Goal: Use online tool/utility: Utilize a website feature to perform a specific function

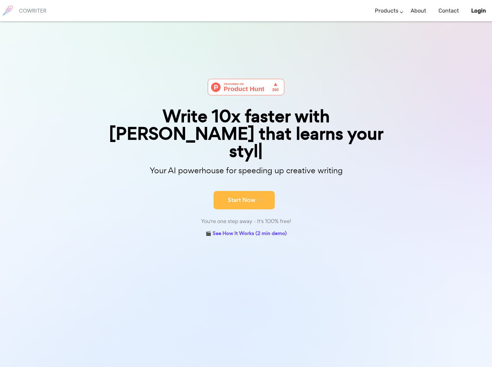
click at [243, 191] on button "Start Now" at bounding box center [243, 200] width 61 height 18
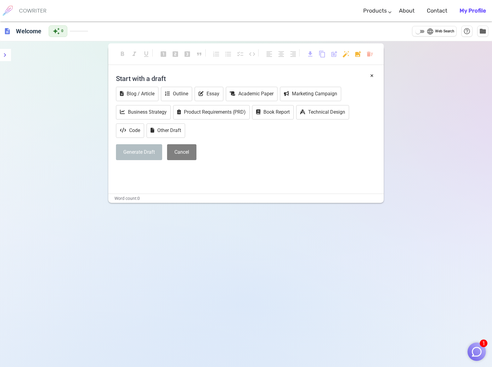
click at [195, 77] on h4 "Start with a draft" at bounding box center [246, 78] width 260 height 15
click at [156, 79] on h4 "Start with a draft" at bounding box center [246, 78] width 260 height 15
click at [293, 160] on div "Generate Draft Cancel" at bounding box center [246, 152] width 260 height 16
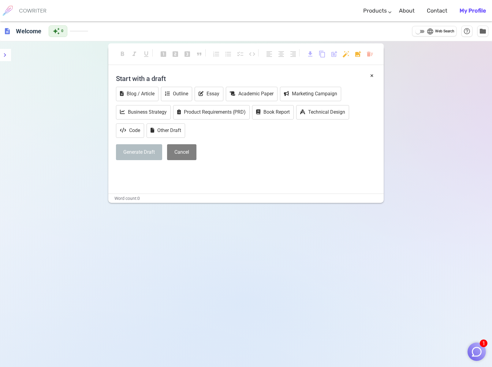
click at [145, 162] on div "Start with a draft Blog / Article Outline Essay Academic Paper Marketing Campai…" at bounding box center [246, 118] width 260 height 94
click at [143, 154] on button "Generate Draft" at bounding box center [139, 152] width 46 height 16
click at [320, 93] on button "Marketing Campaign" at bounding box center [310, 94] width 61 height 14
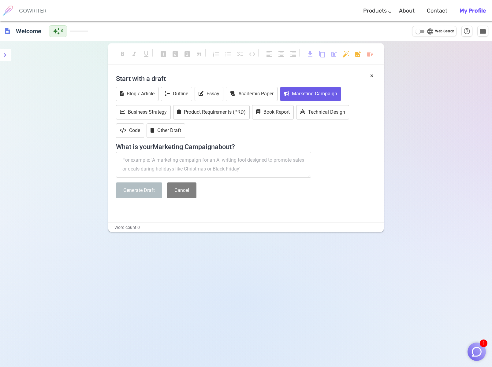
click at [138, 158] on textarea at bounding box center [213, 165] width 195 height 26
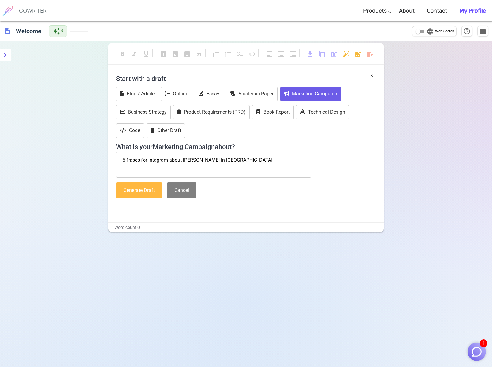
type textarea "5 frases for intagram about [PERSON_NAME] in [GEOGRAPHIC_DATA]"
click at [133, 190] on button "Generate Draft" at bounding box center [139, 191] width 46 height 16
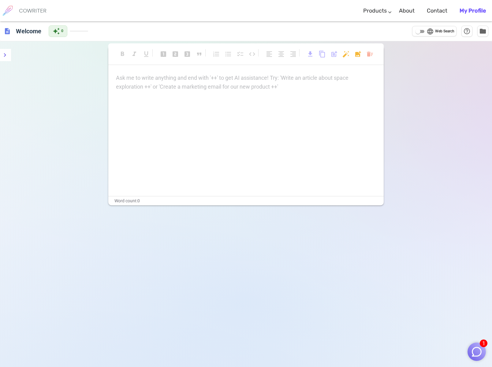
click at [246, 151] on div "Ask me to write anything and end with '++' to get AI assistance! Try: 'Write an…" at bounding box center [245, 135] width 275 height 122
click at [173, 79] on p "Ask me to write anything and end with '++' to get AI assistance! Try: 'Write an…" at bounding box center [246, 78] width 260 height 9
